Goal: Ask a question

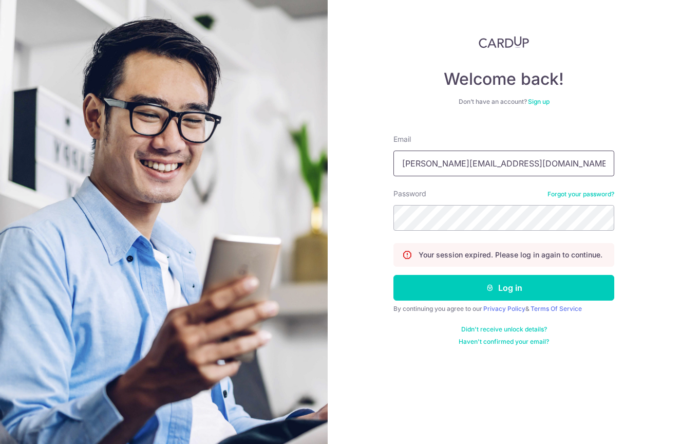
type input "[PERSON_NAME][EMAIL_ADDRESS][DOMAIN_NAME]"
click at [504, 287] on button "Log in" at bounding box center [503, 288] width 221 height 26
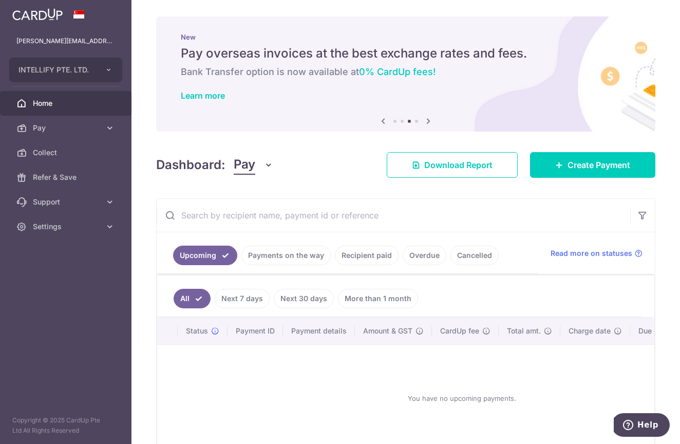
scroll to position [36, 0]
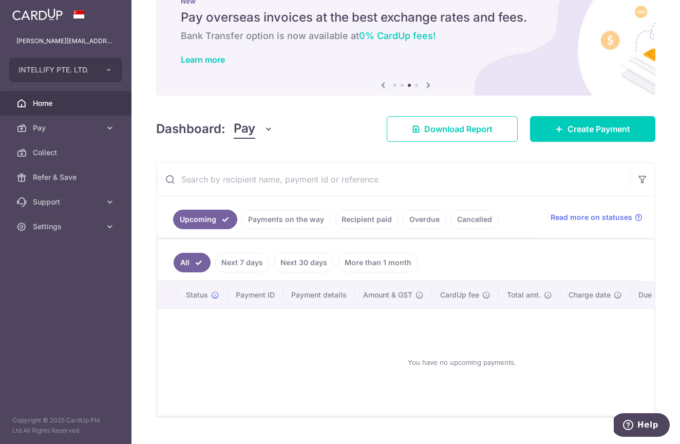
click at [628, 427] on circle "Help" at bounding box center [627, 427] width 1 height 1
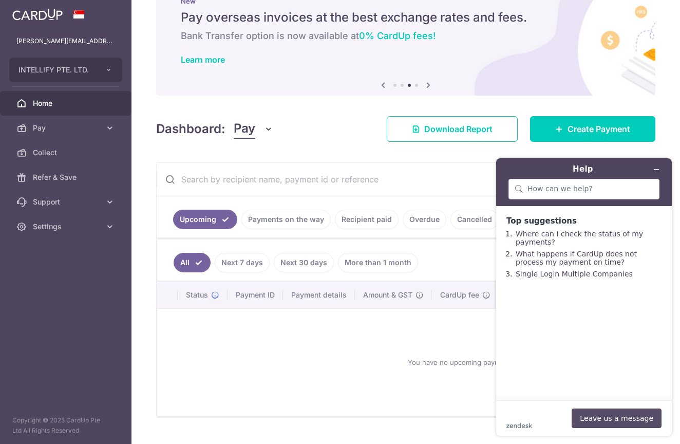
click at [586, 417] on button "Leave us a message" at bounding box center [616, 418] width 90 height 20
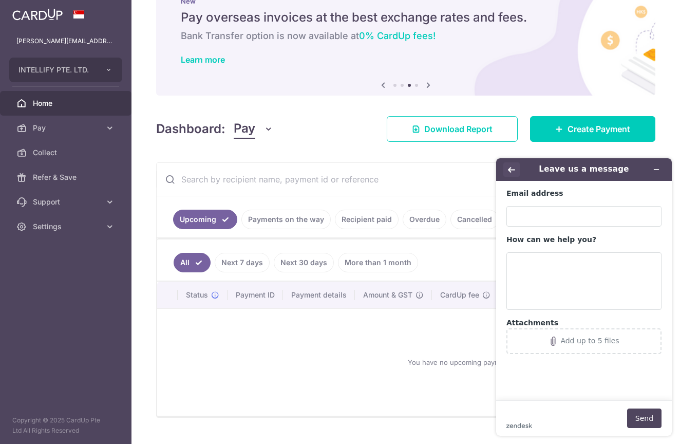
click at [508, 166] on icon "Back" at bounding box center [511, 169] width 7 height 7
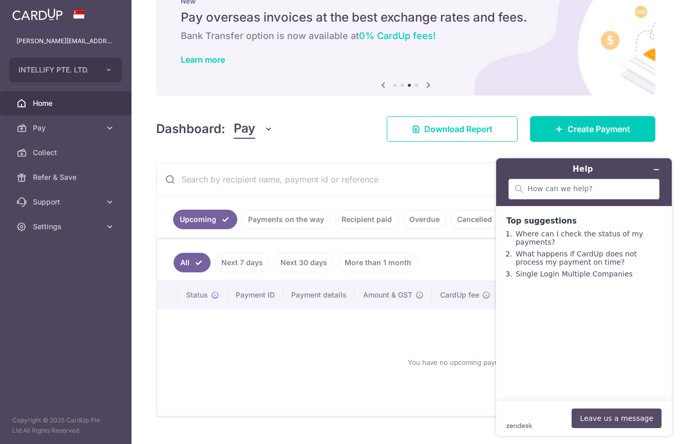
click at [624, 420] on button "Leave us a message" at bounding box center [616, 418] width 90 height 20
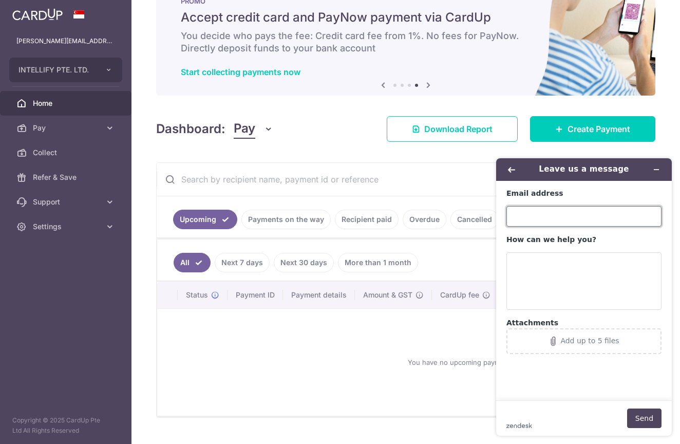
click at [555, 219] on input "Email address" at bounding box center [583, 216] width 155 height 21
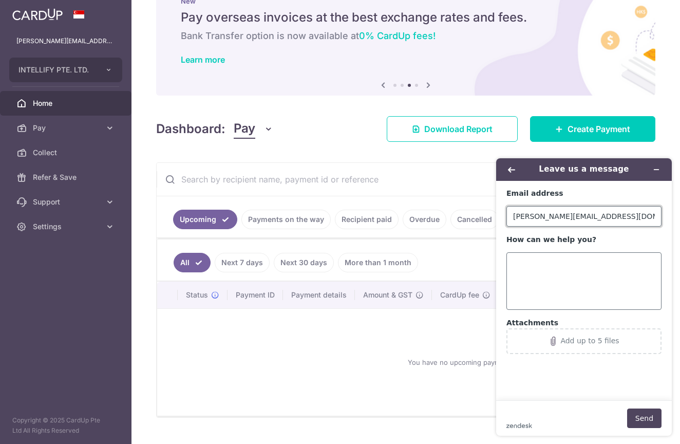
type input "[PERSON_NAME][EMAIL_ADDRESS][DOMAIN_NAME]"
click at [624, 286] on textarea "How can we help you?" at bounding box center [583, 280] width 155 height 57
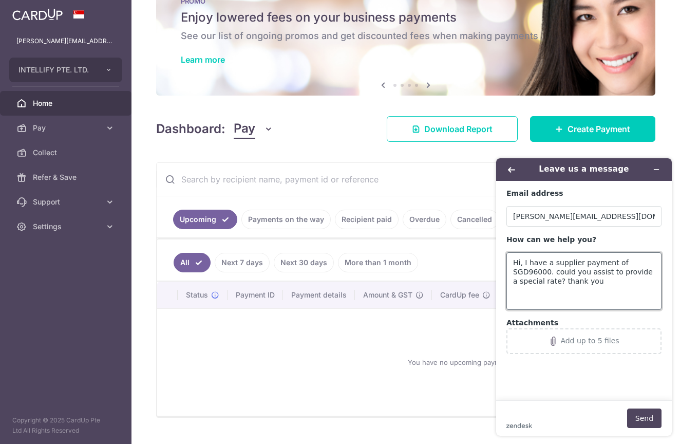
type textarea "Hi, I have a supplier payment of SGD96000. could you assist to provide a specia…"
click at [645, 429] on footer "zendesk .cls-1{fill:#03363d;} Send" at bounding box center [584, 417] width 176 height 35
click at [645, 426] on button "Send" at bounding box center [644, 418] width 34 height 20
